Goal: Information Seeking & Learning: Check status

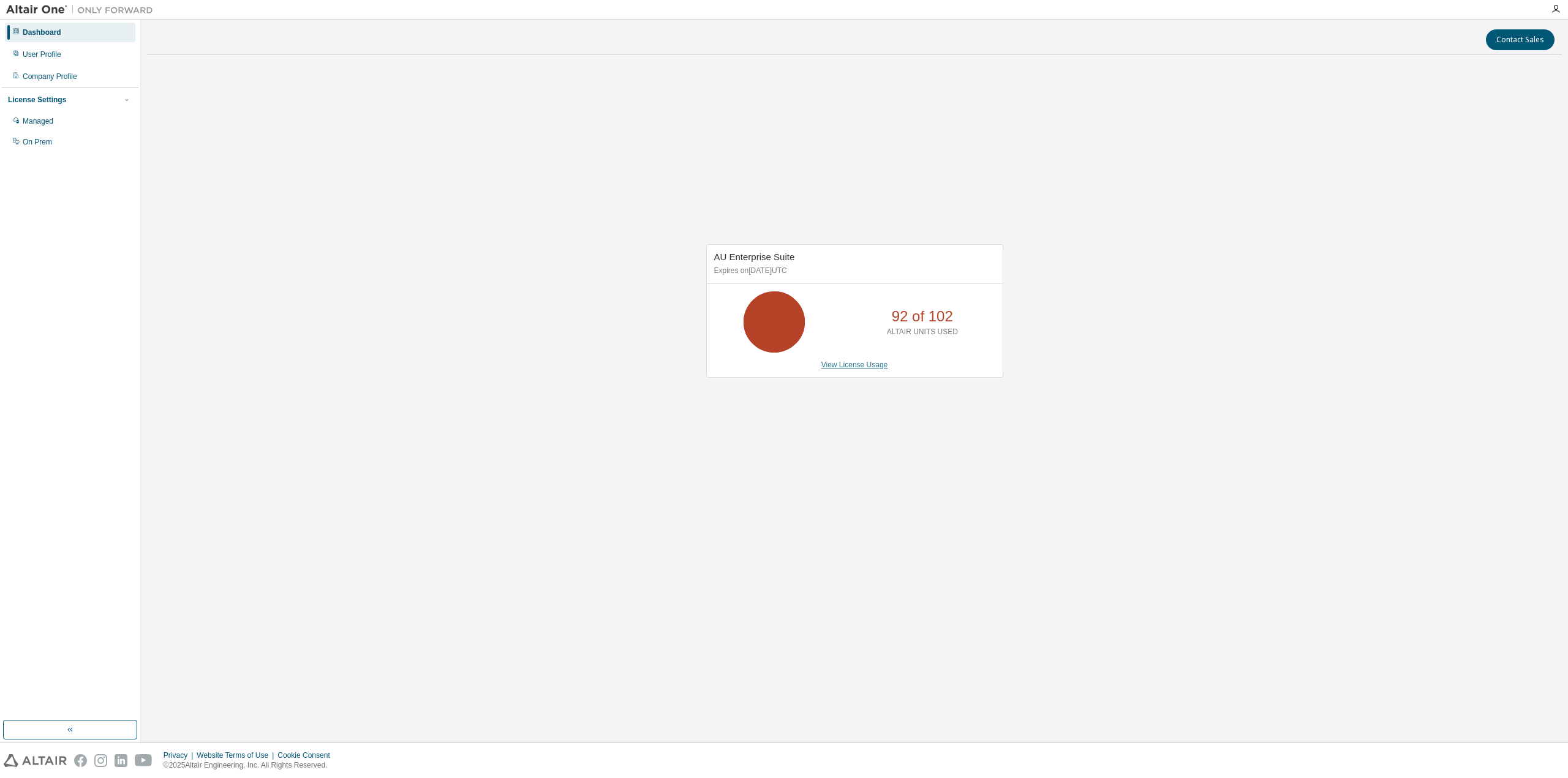
click at [842, 364] on link "View License Usage" at bounding box center [855, 364] width 67 height 9
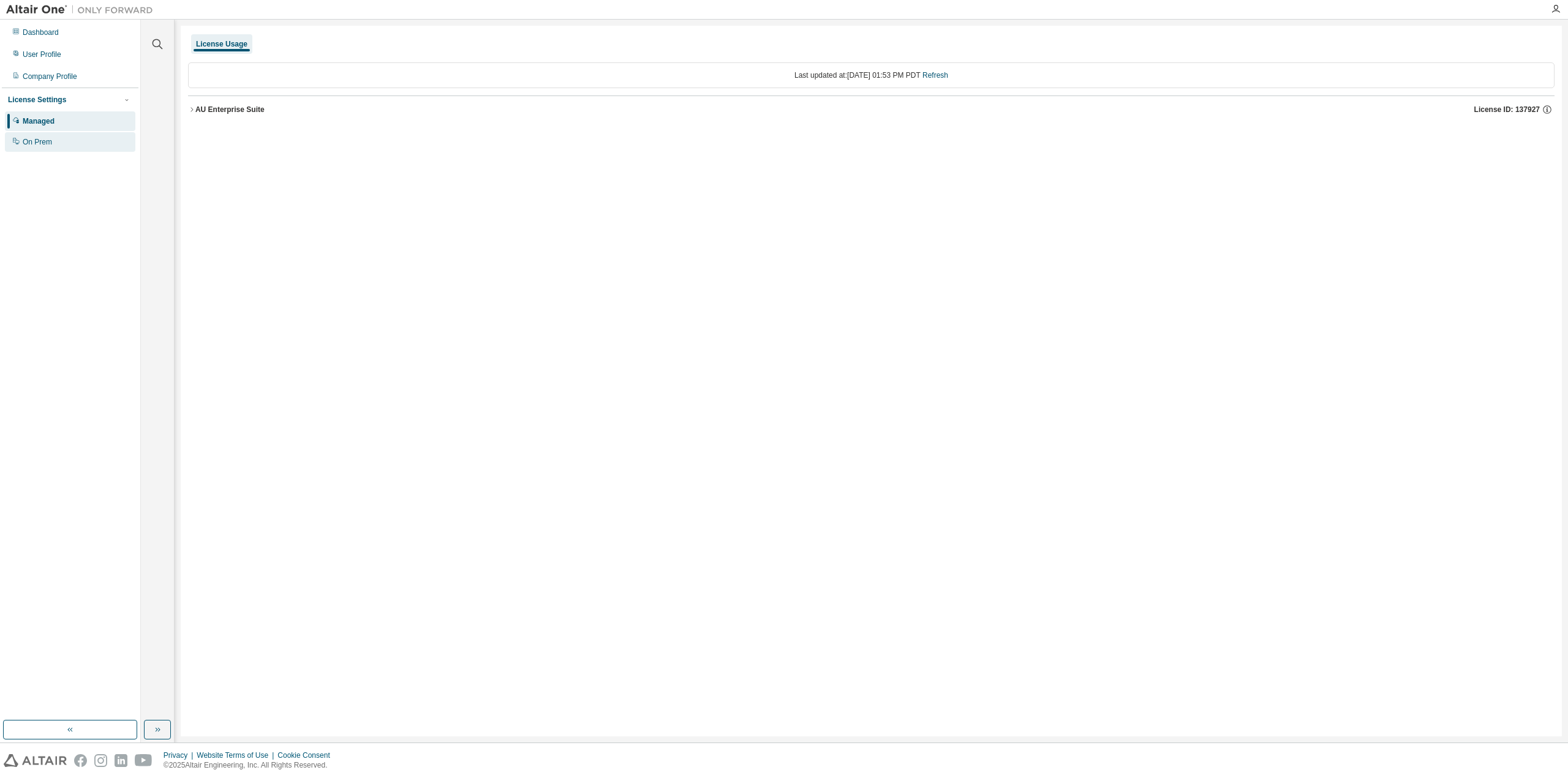
click at [51, 140] on div "On Prem" at bounding box center [38, 142] width 30 height 10
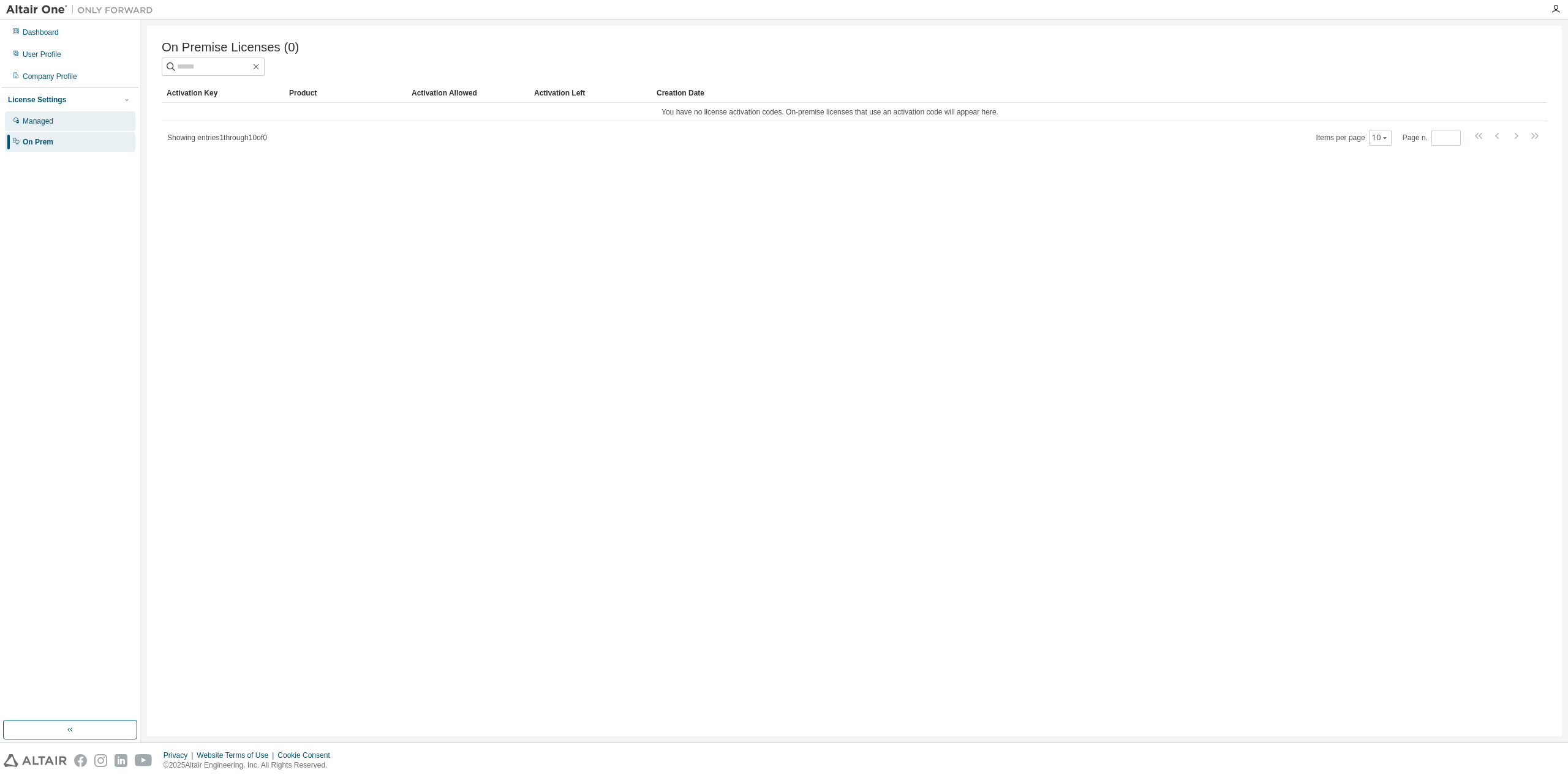
click at [63, 118] on div "Managed" at bounding box center [70, 121] width 130 height 20
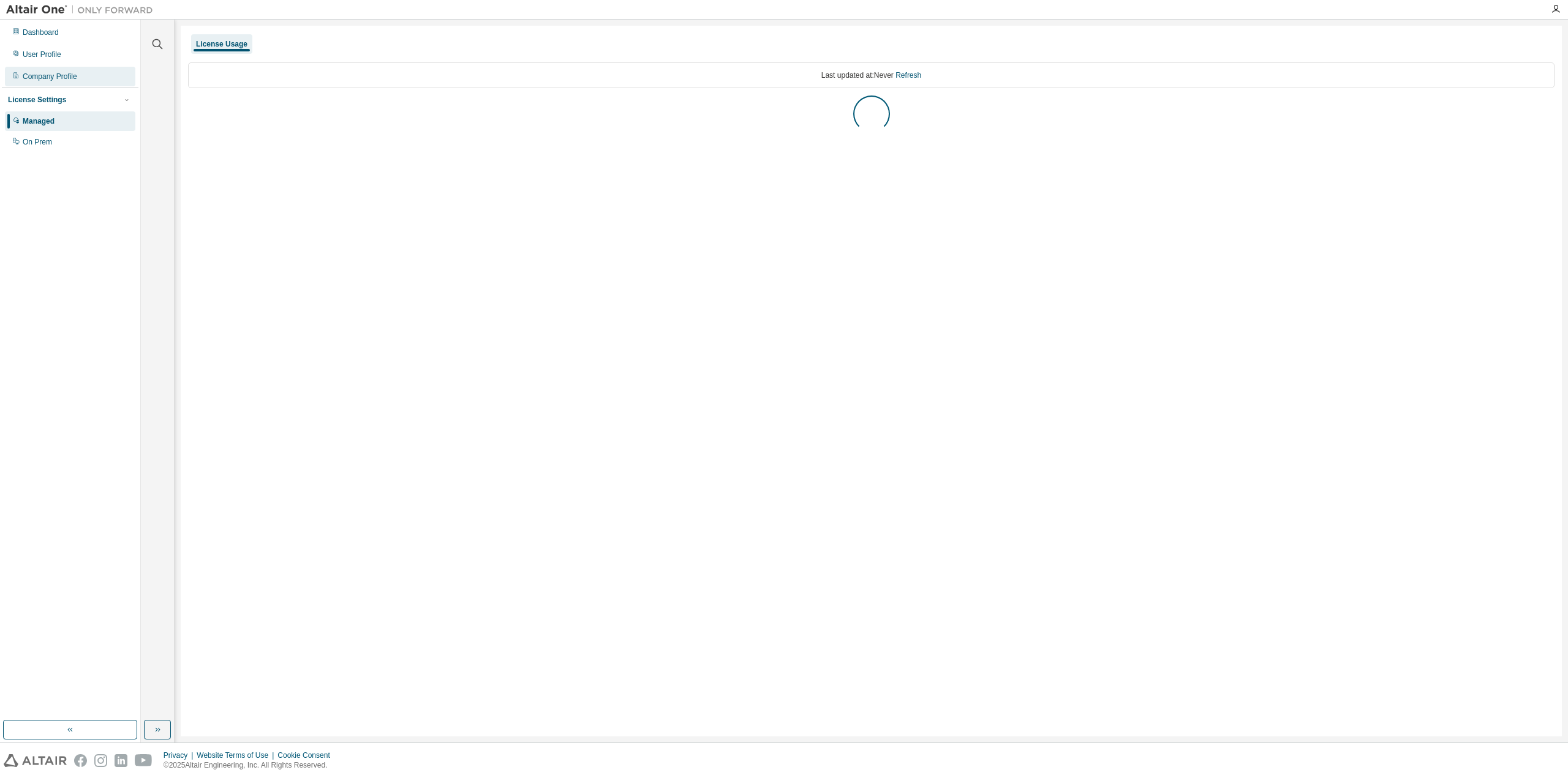
click at [65, 80] on div "Company Profile" at bounding box center [50, 76] width 55 height 10
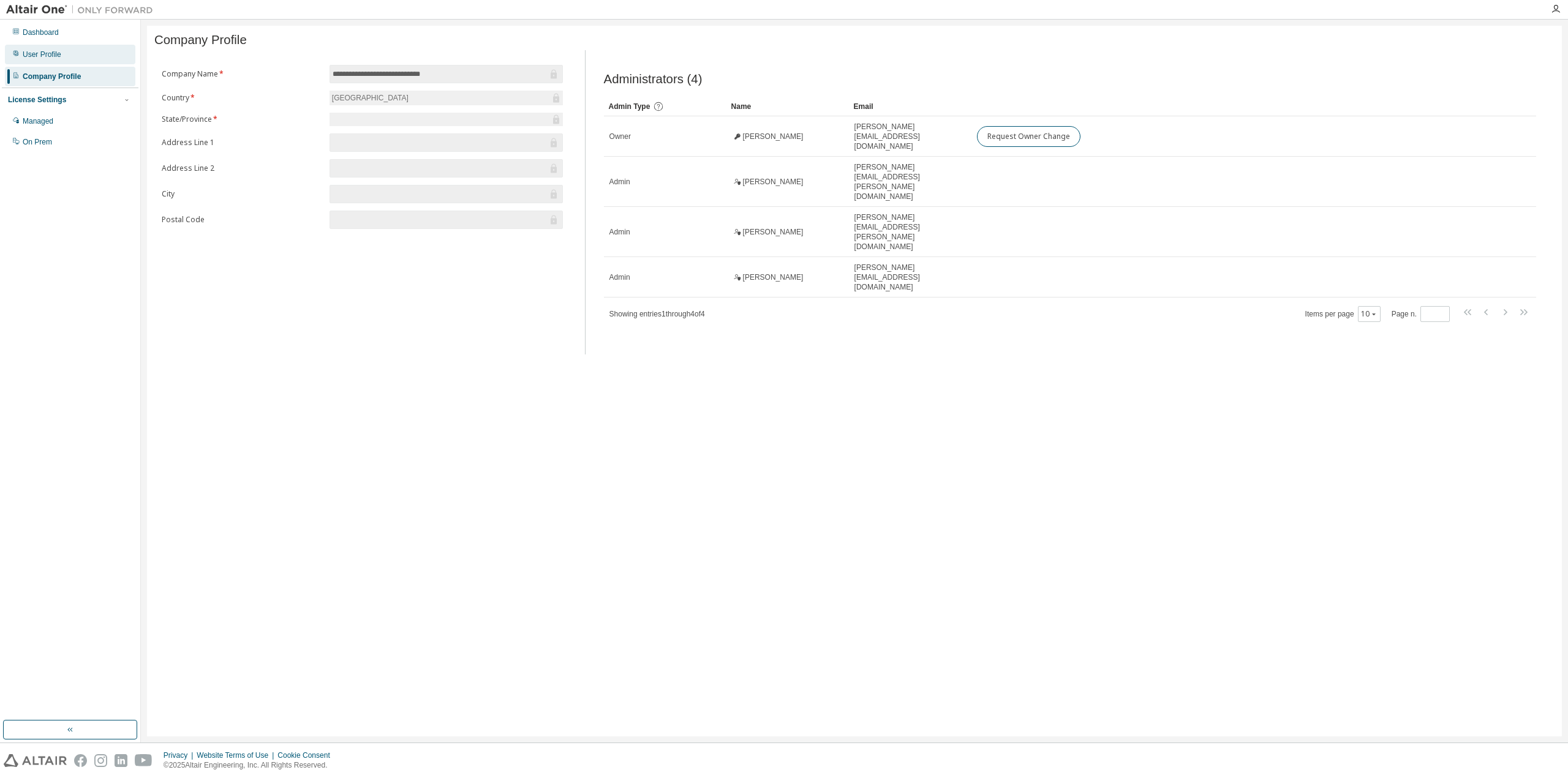
click at [65, 54] on div "User Profile" at bounding box center [70, 54] width 130 height 20
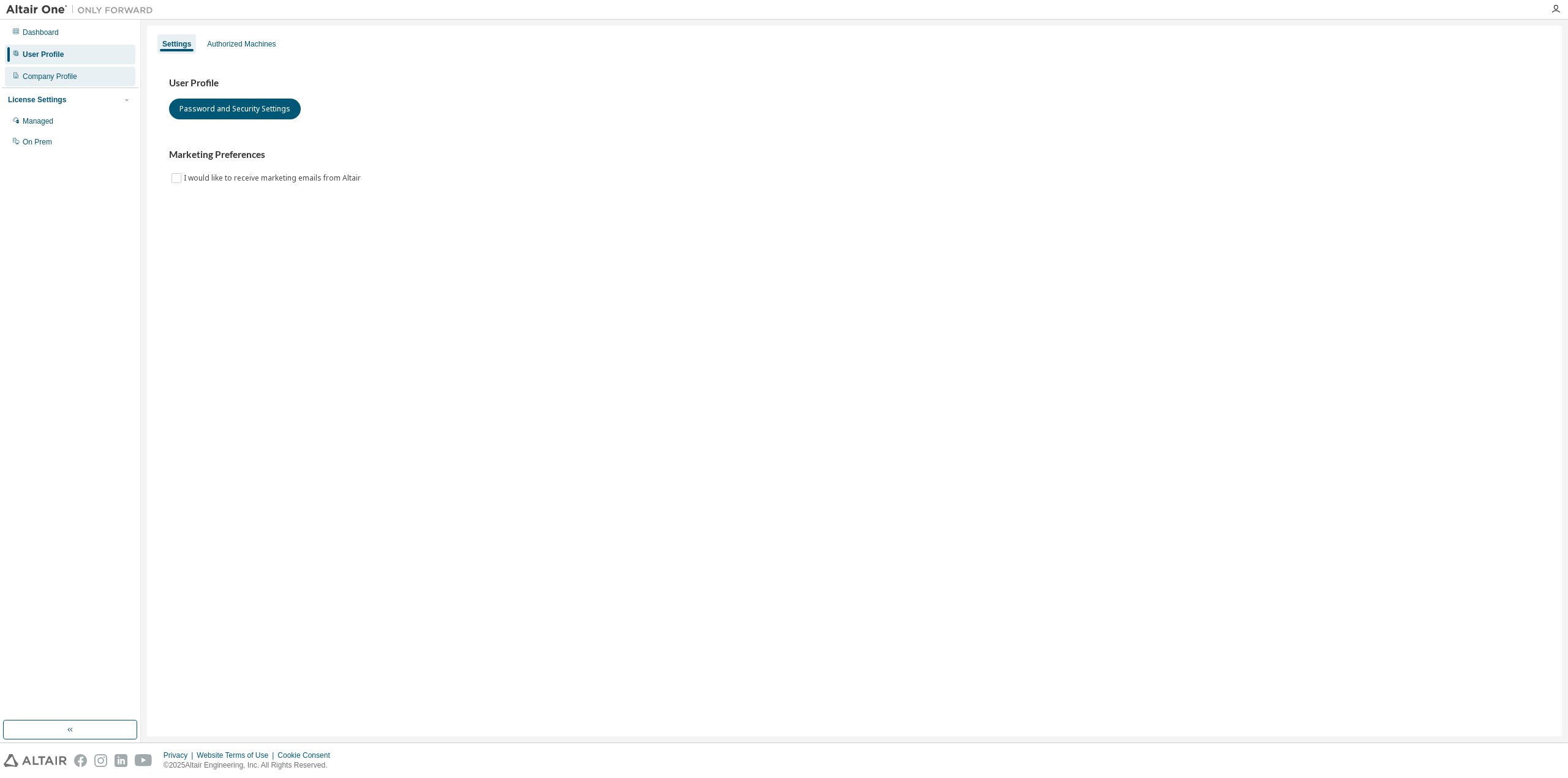
click at [49, 80] on div "Company Profile" at bounding box center [50, 76] width 55 height 10
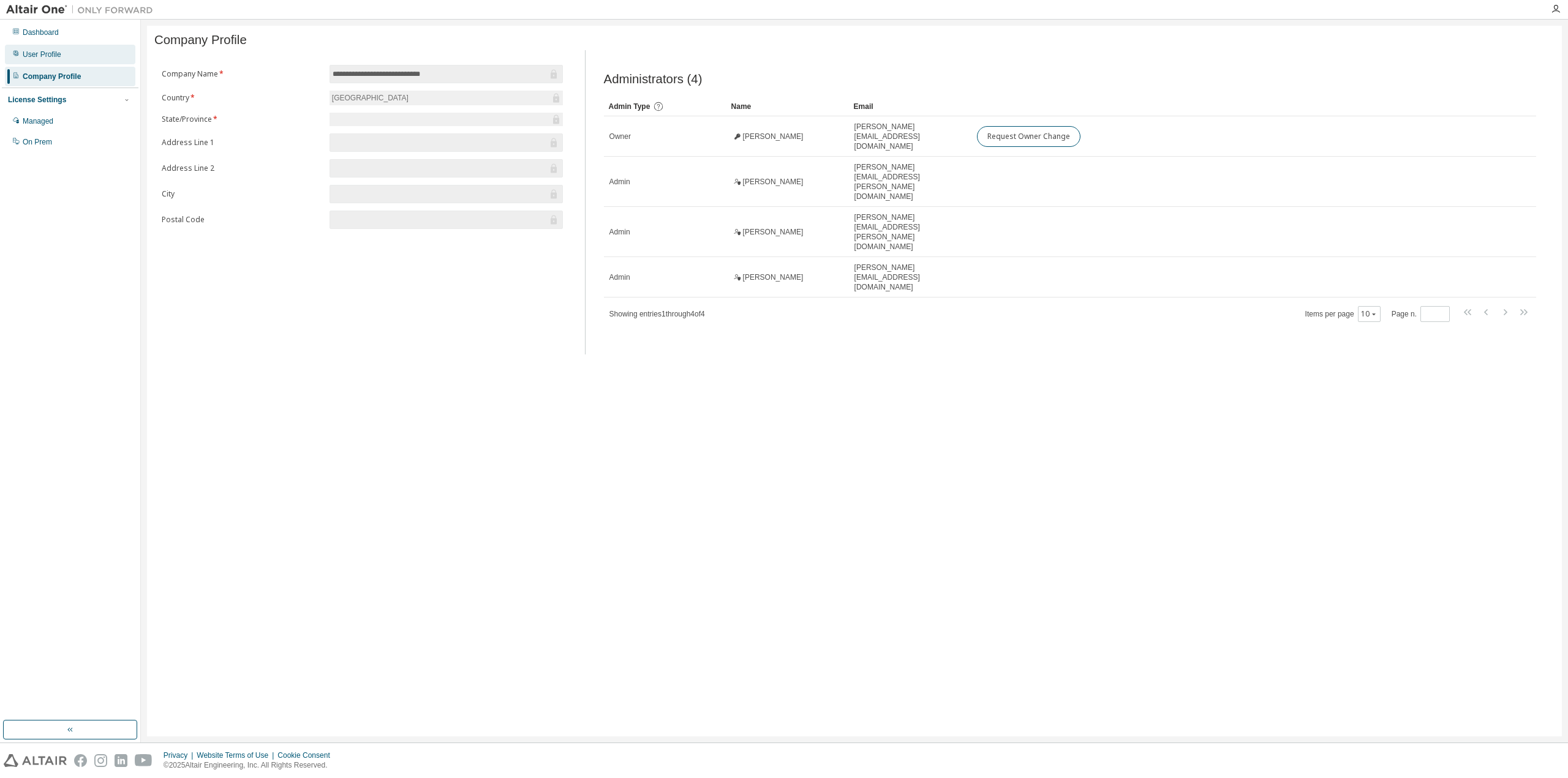
click at [63, 57] on div "User Profile" at bounding box center [70, 54] width 130 height 20
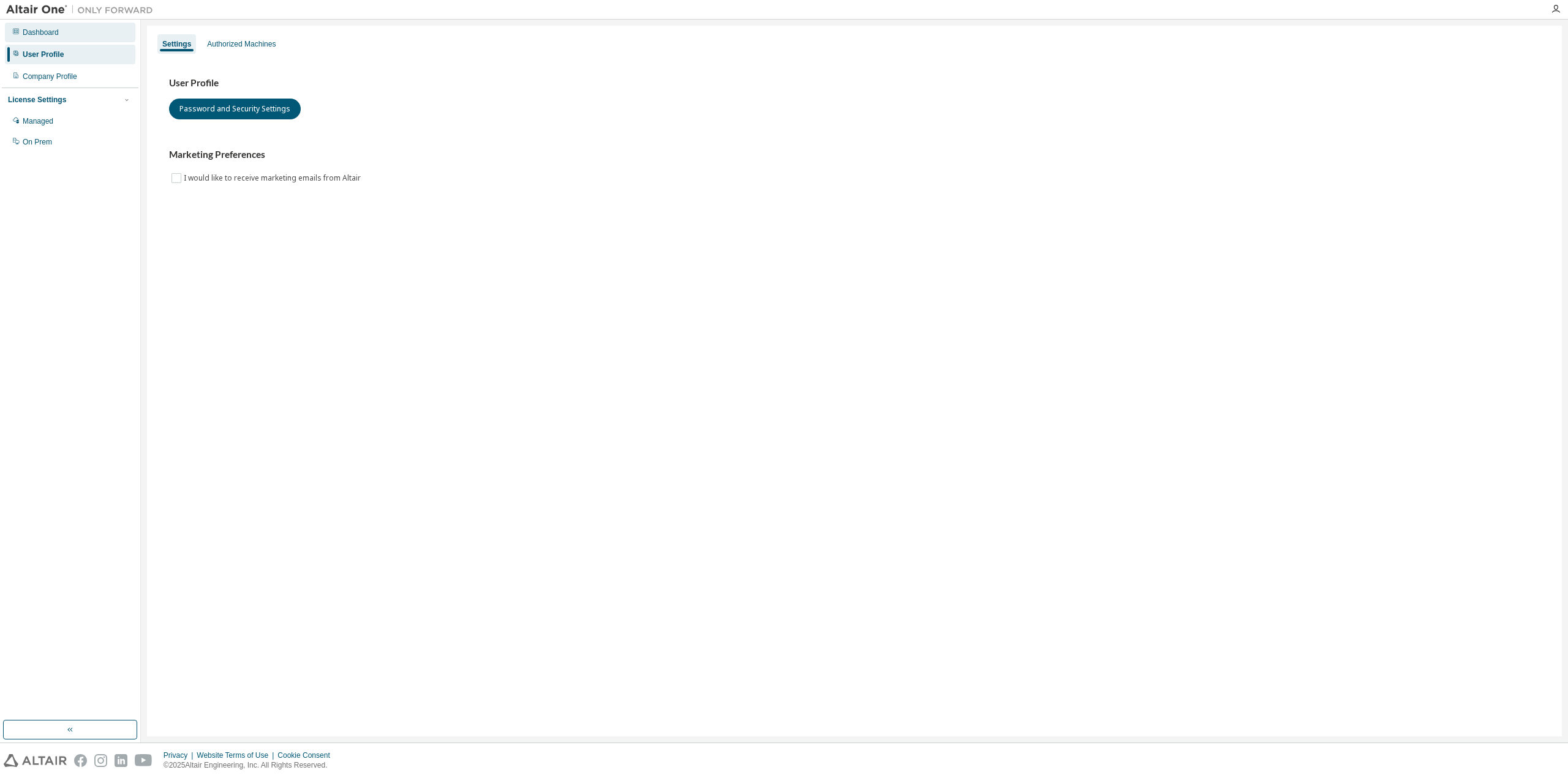
click at [69, 35] on div "Dashboard" at bounding box center [70, 32] width 130 height 20
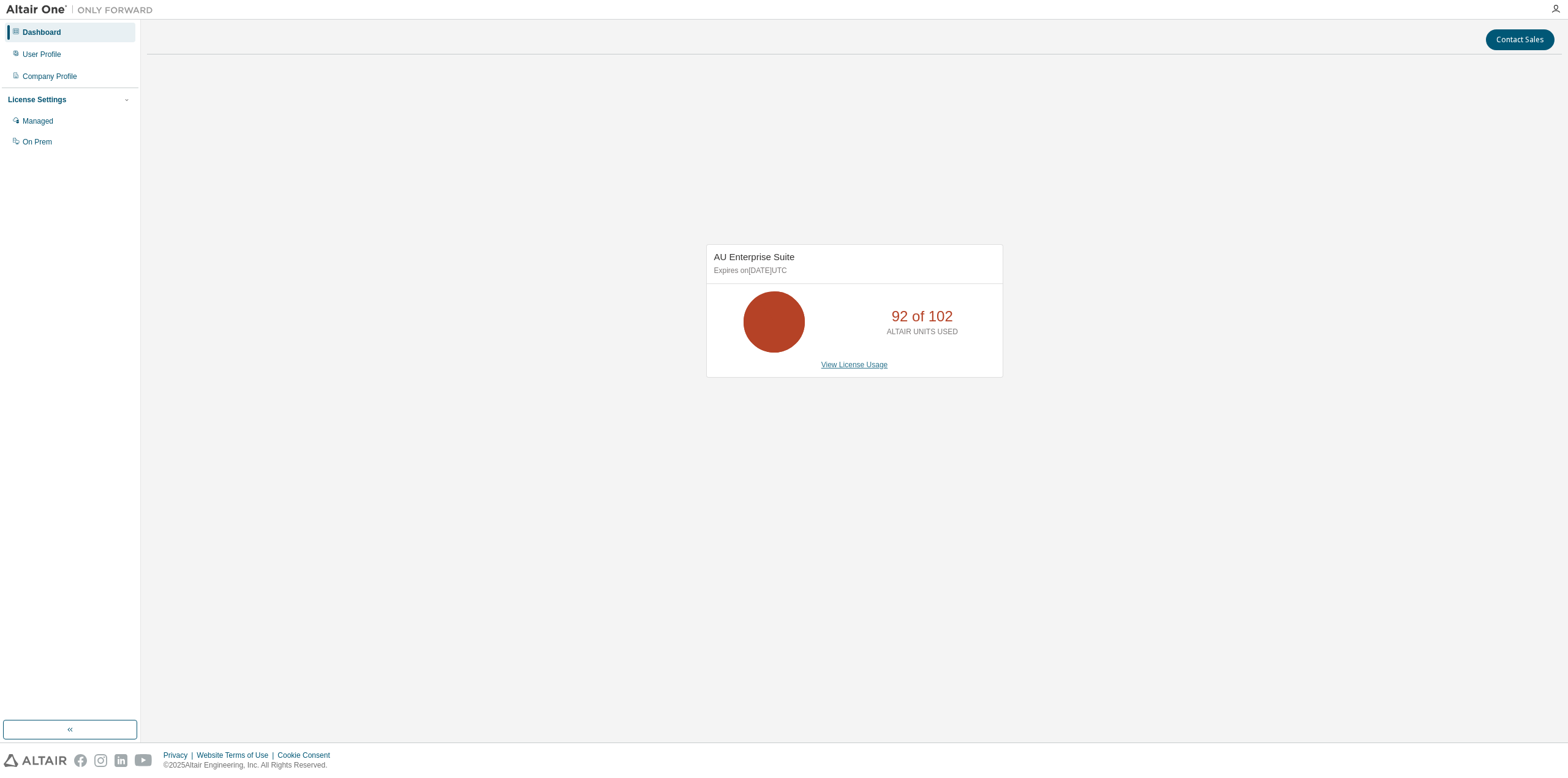
click at [857, 360] on link "View License Usage" at bounding box center [855, 364] width 67 height 9
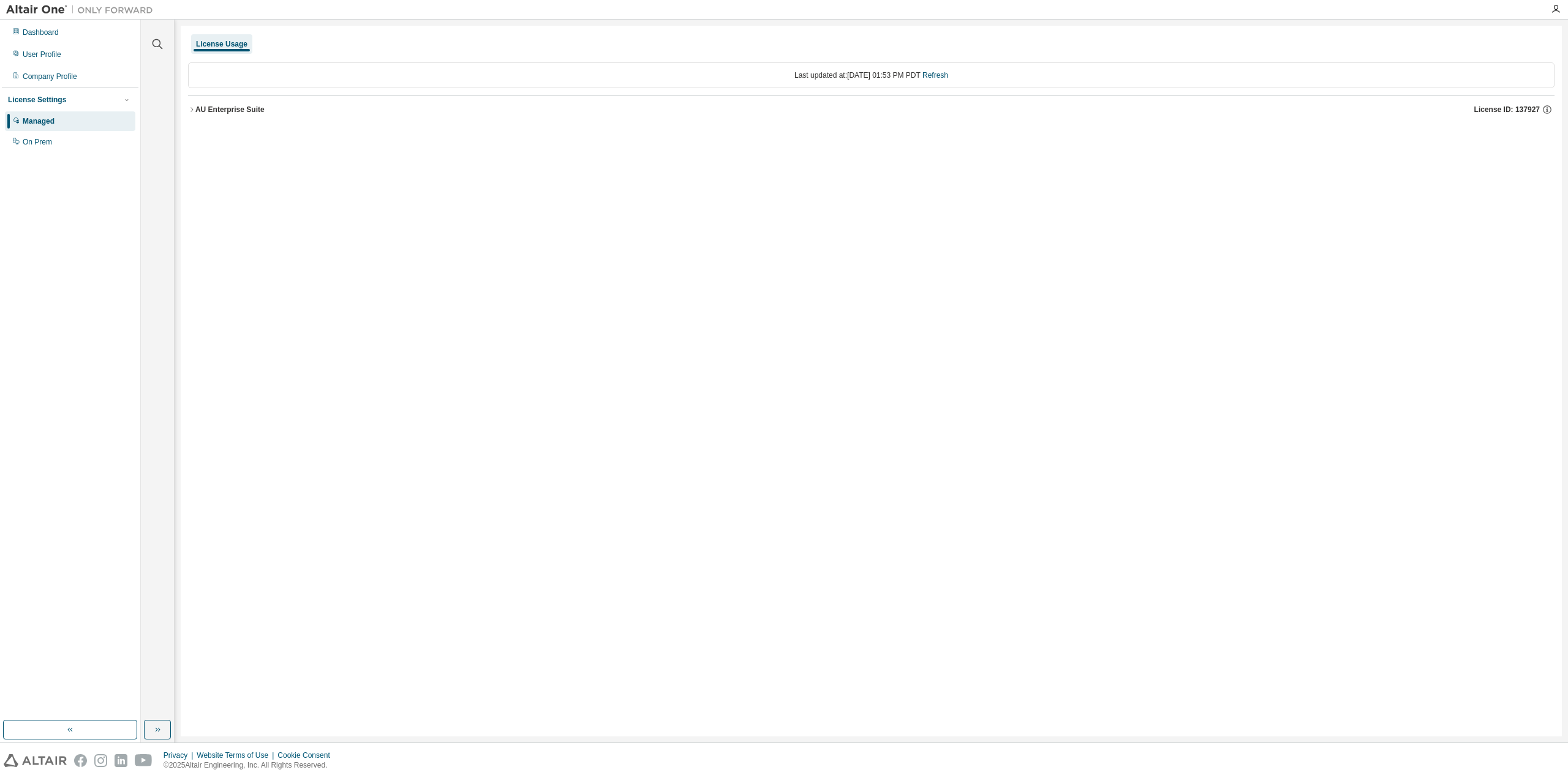
click at [199, 109] on div "AU Enterprise Suite" at bounding box center [229, 109] width 70 height 10
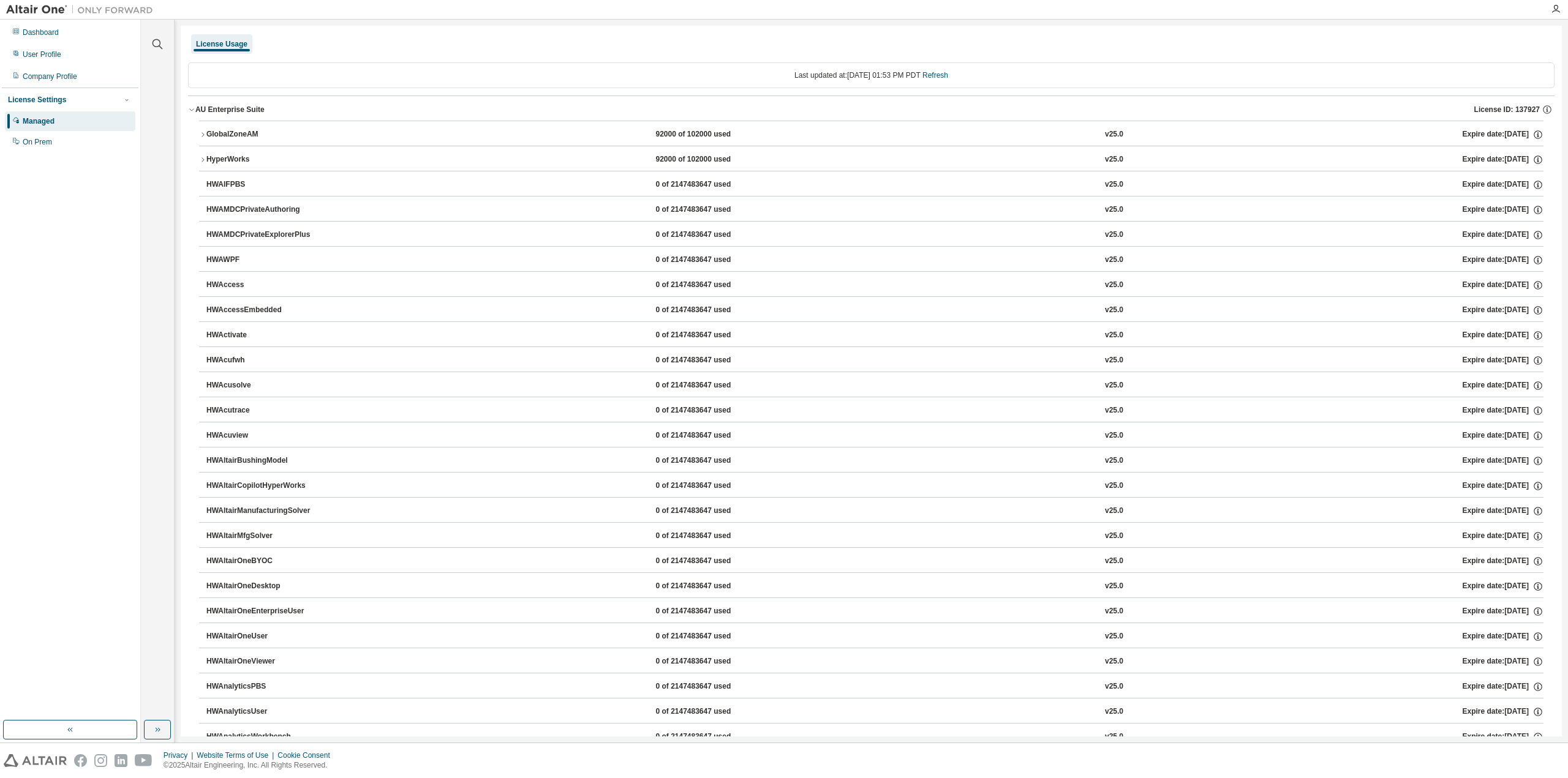
click at [200, 157] on icon "button" at bounding box center [202, 159] width 7 height 7
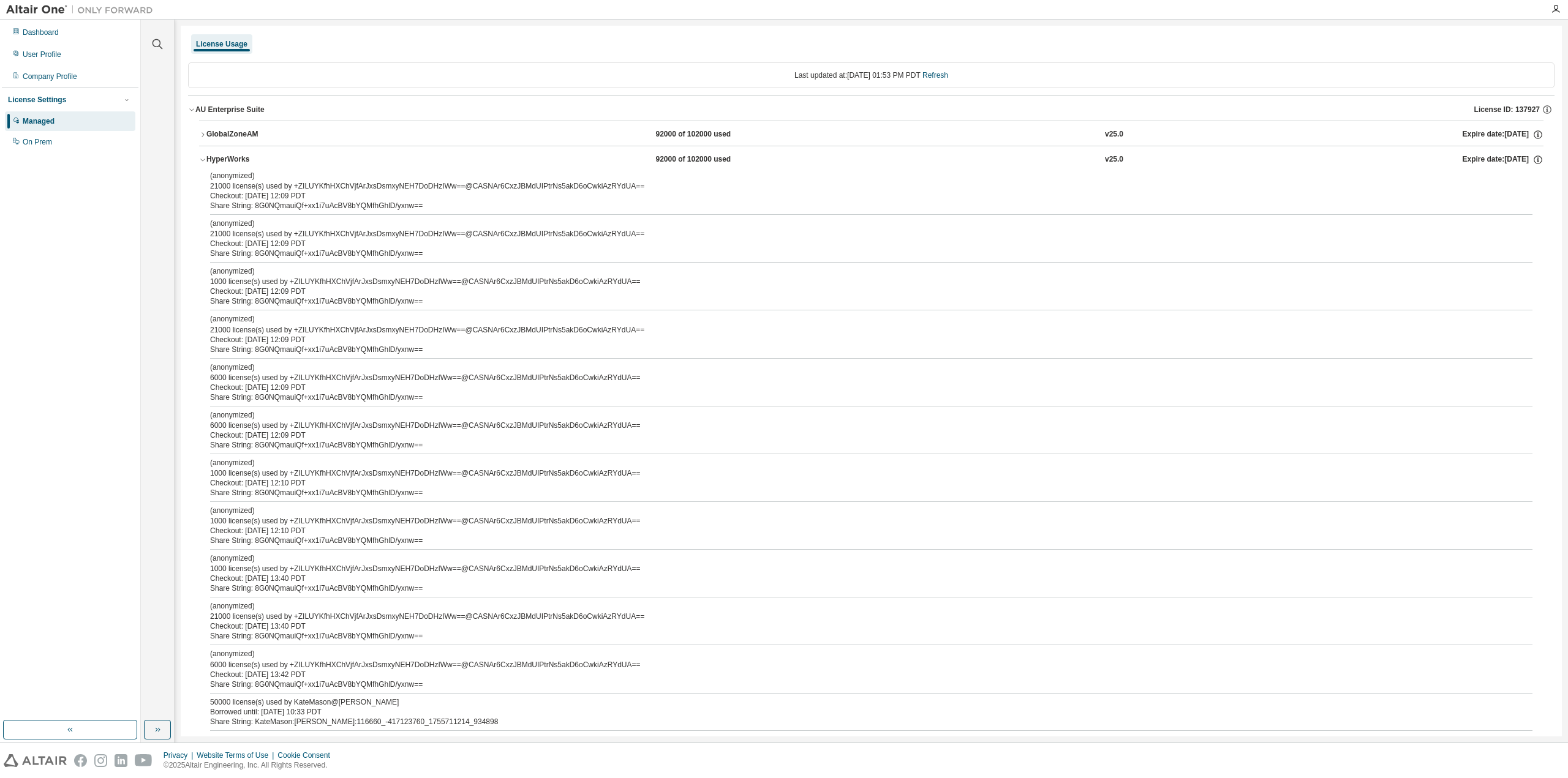
click at [205, 161] on icon "button" at bounding box center [202, 159] width 7 height 7
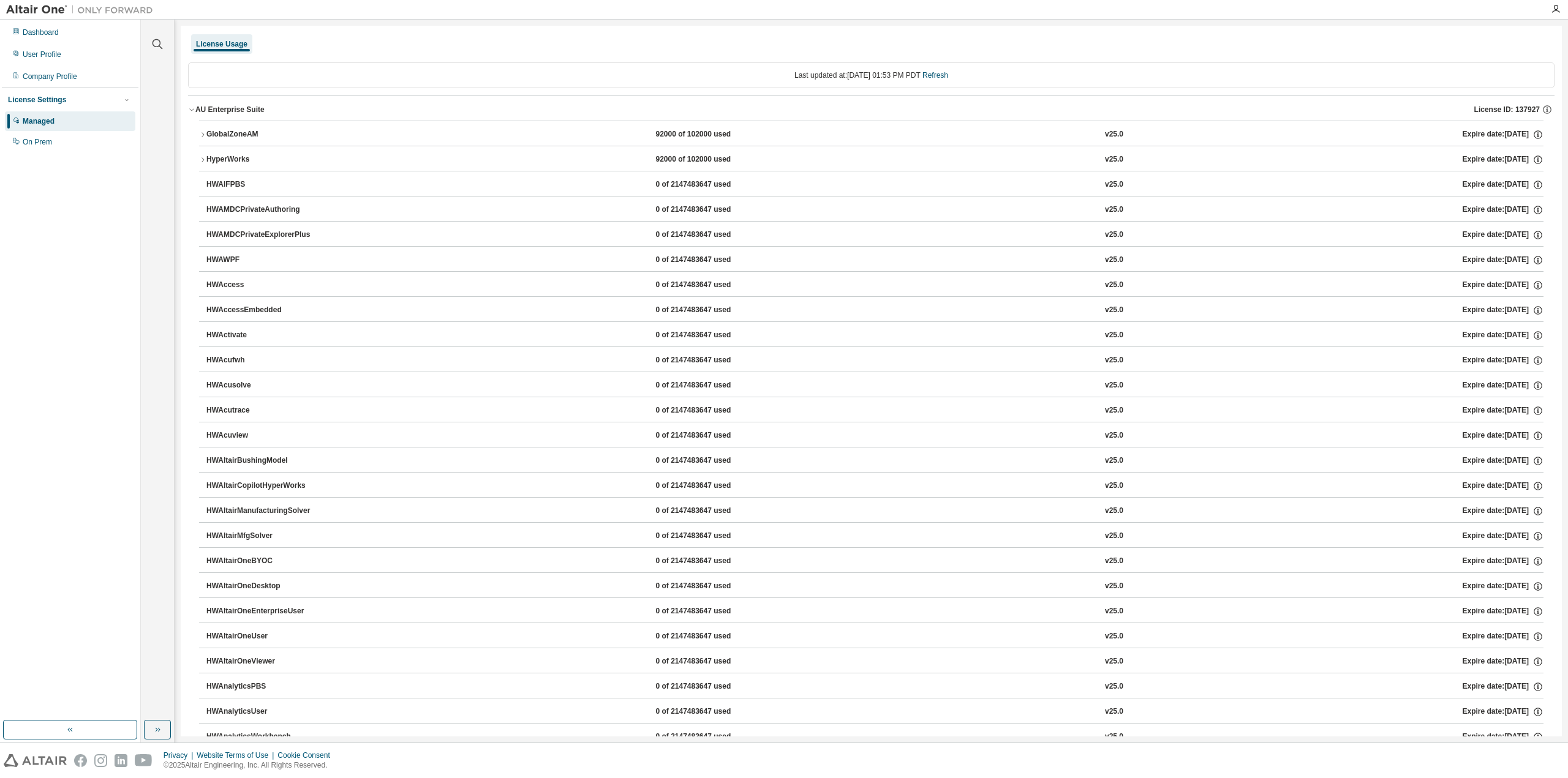
click at [203, 135] on icon "button" at bounding box center [202, 134] width 7 height 7
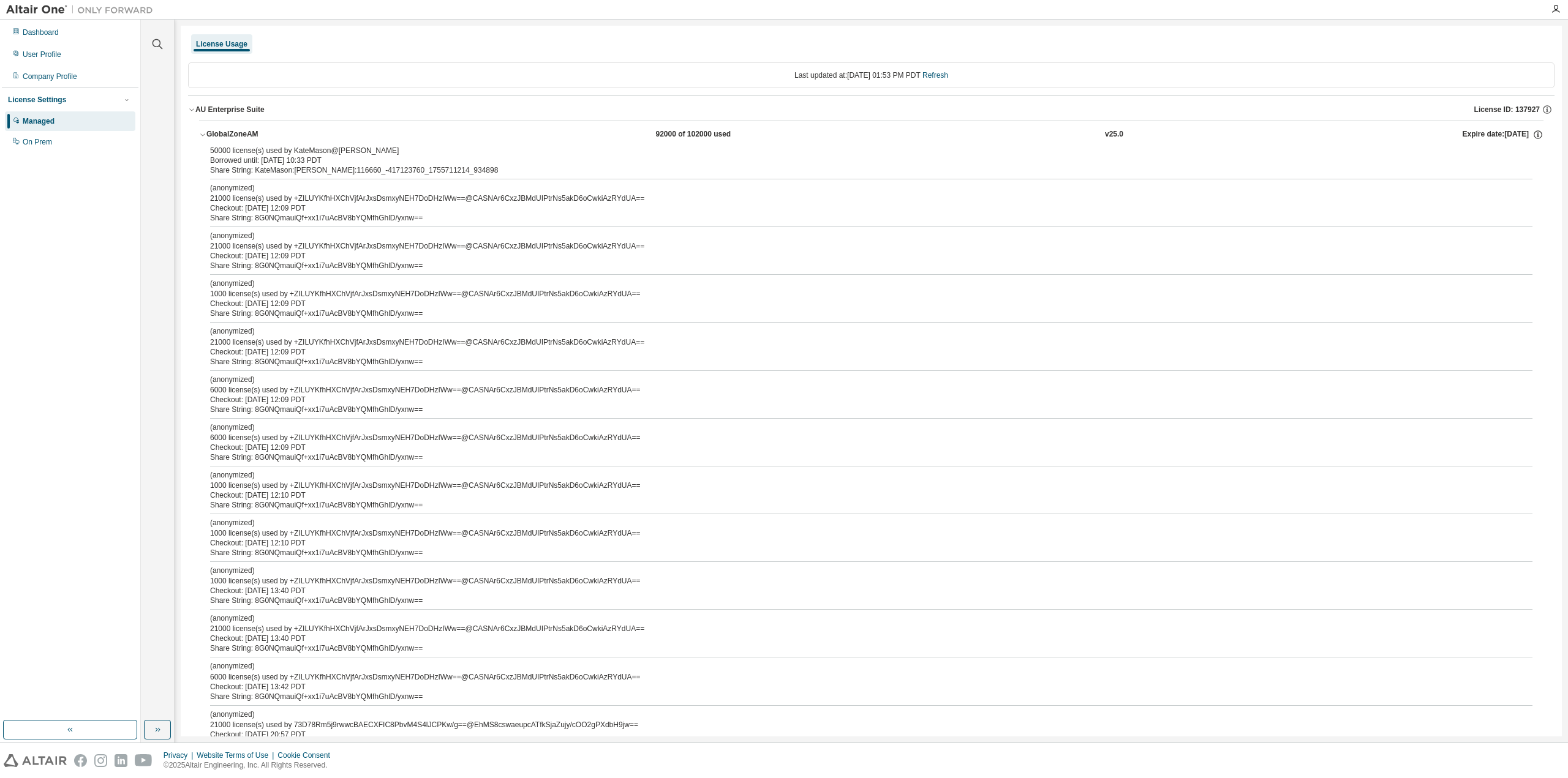
click at [203, 135] on icon "button" at bounding box center [202, 134] width 7 height 7
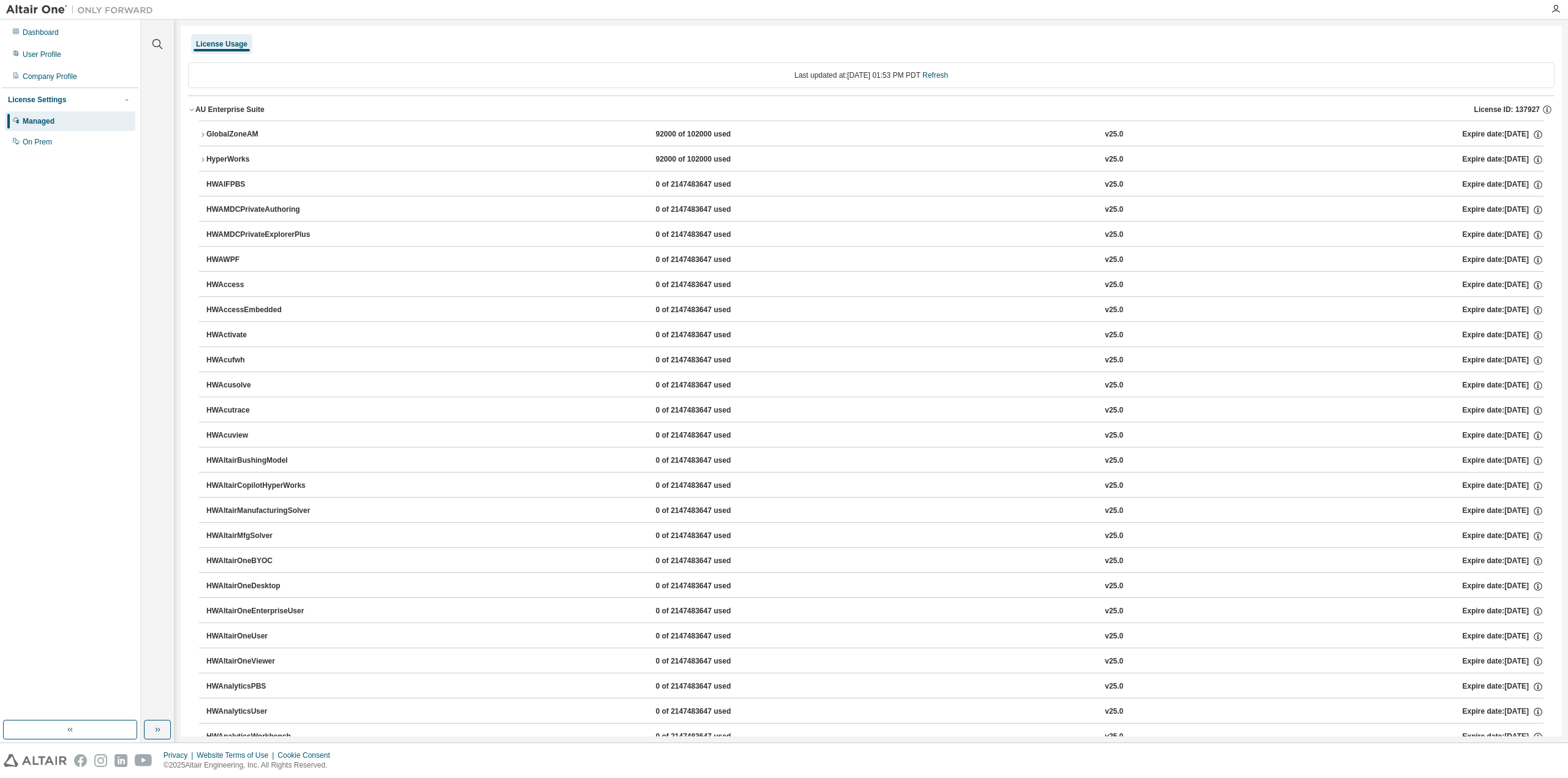
click at [192, 107] on icon "button" at bounding box center [192, 109] width 7 height 7
